Goal: Information Seeking & Learning: Learn about a topic

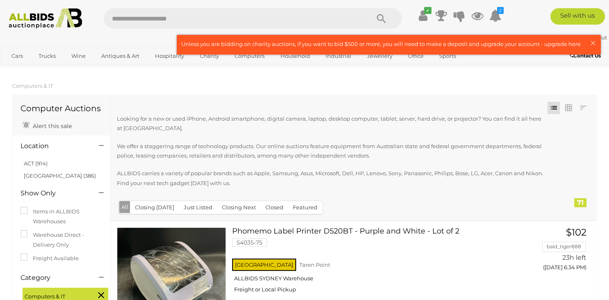
click at [345, 121] on p "Looking for a new or used iPhone, Android smartphone, digital camera, laptop, d…" at bounding box center [331, 123] width 428 height 19
click at [530, 38] on link at bounding box center [388, 44] width 423 height 19
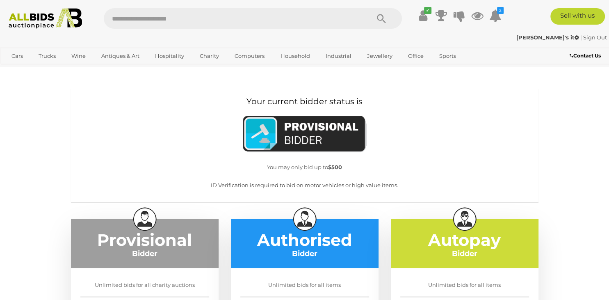
click at [542, 30] on div "✔ Track & Trace 2 D" at bounding box center [304, 15] width 609 height 31
click at [541, 30] on div "✔ Track & Trace 2 D" at bounding box center [304, 15] width 609 height 31
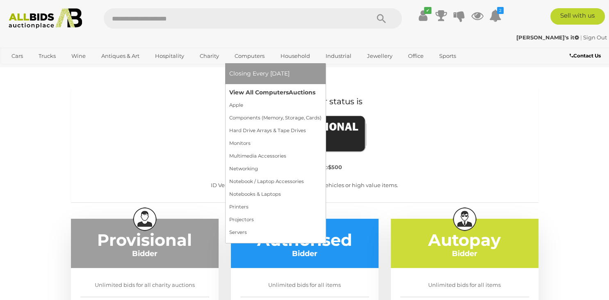
click at [244, 91] on link "View All Computers Auctions" at bounding box center [275, 92] width 92 height 13
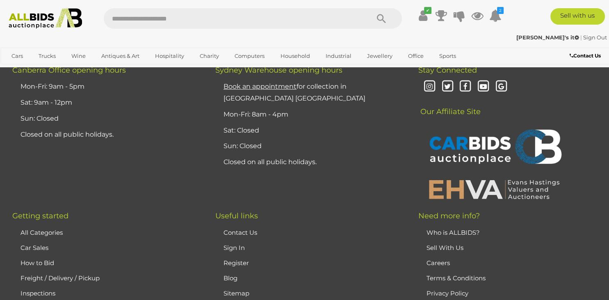
scroll to position [6587, 0]
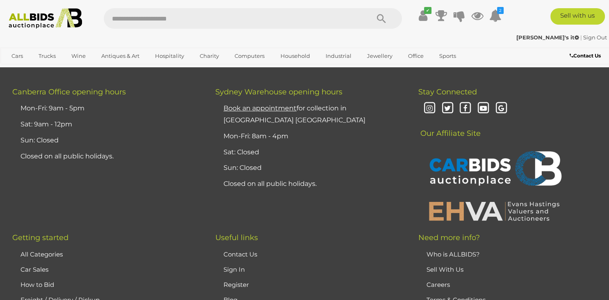
click at [169, 23] on input "text" at bounding box center [233, 18] width 258 height 21
type input "**********"
click at [363, 25] on button "Search" at bounding box center [381, 18] width 41 height 21
